Goal: Answer question/provide support: Answer question/provide support

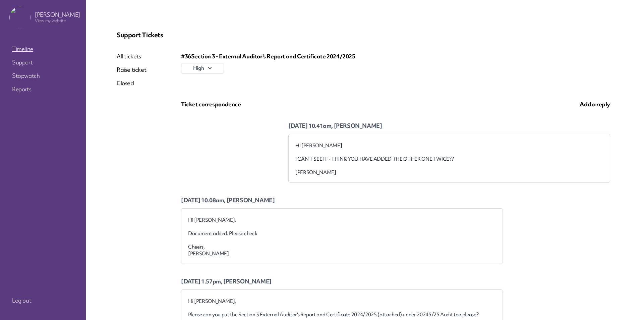
click at [20, 45] on link "Timeline" at bounding box center [42, 49] width 67 height 12
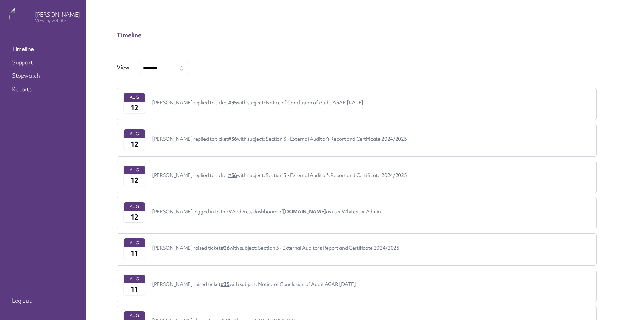
click at [172, 142] on p "[PERSON_NAME] replied to ticket #36 with subject: Section 3 - External Auditor'…" at bounding box center [279, 139] width 255 height 7
click at [138, 137] on div "Aug" at bounding box center [134, 133] width 21 height 9
click at [228, 138] on link "#36" at bounding box center [232, 139] width 9 height 7
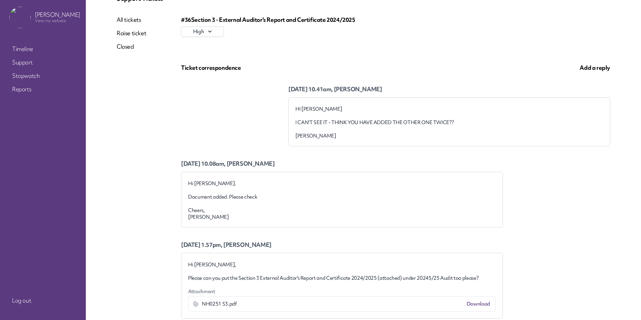
scroll to position [66, 0]
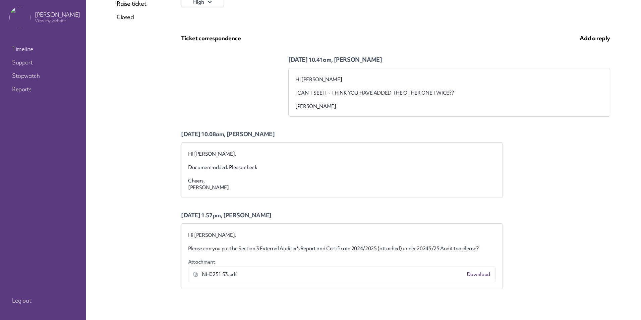
click at [596, 37] on span "Add a reply" at bounding box center [595, 38] width 31 height 8
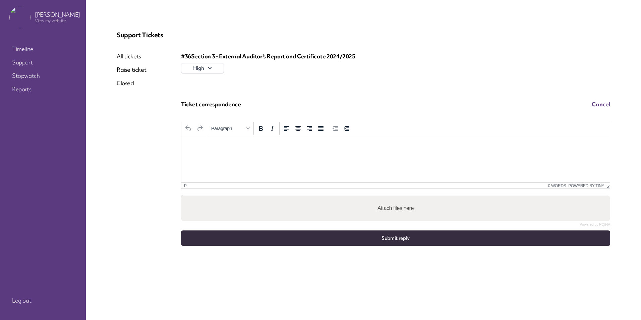
scroll to position [0, 0]
click at [194, 153] on html at bounding box center [395, 144] width 429 height 18
click at [344, 237] on button "Submit reply" at bounding box center [395, 237] width 429 height 15
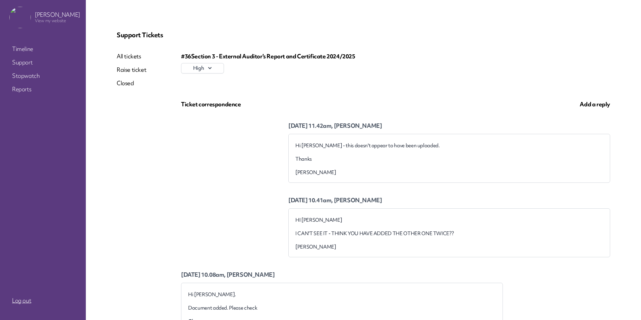
click at [17, 301] on link "Log out" at bounding box center [42, 300] width 67 height 12
